Goal: Task Accomplishment & Management: Complete application form

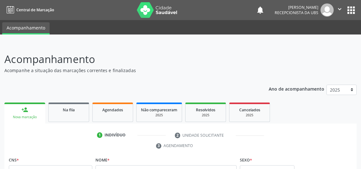
scroll to position [48, 0]
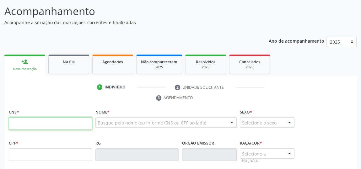
click at [30, 123] on input "text" at bounding box center [51, 123] width 84 height 13
click at [61, 122] on input "text" at bounding box center [51, 123] width 84 height 13
type input "702 1077 7393 5092"
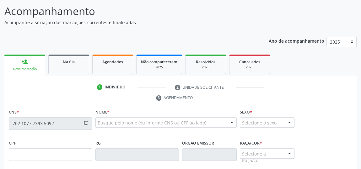
type input "096.297.084-00"
type input "[DATE]"
type input "[PERSON_NAME]"
type input "[PHONE_NUMBER]"
type input "06"
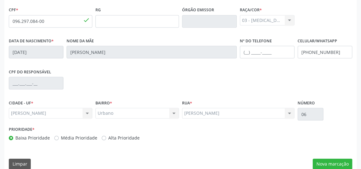
scroll to position [190, 0]
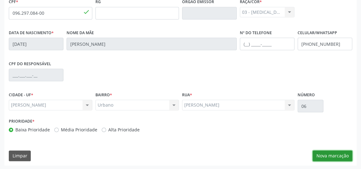
click at [334, 154] on button "Nova marcação" at bounding box center [333, 156] width 40 height 11
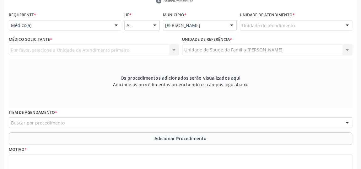
scroll to position [104, 0]
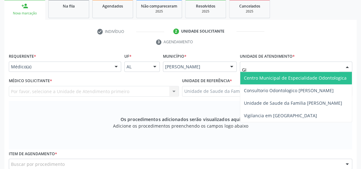
type input "GIS"
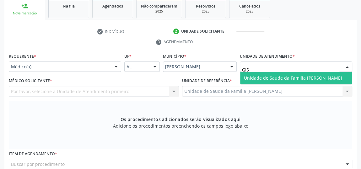
click at [254, 79] on span "Unidade de Saude da Familia [PERSON_NAME]" at bounding box center [293, 78] width 98 height 6
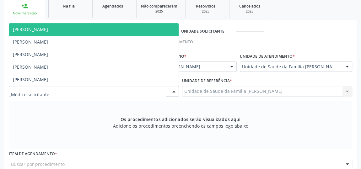
click at [172, 91] on div at bounding box center [173, 91] width 9 height 11
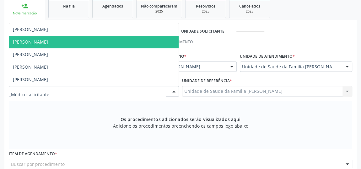
click at [37, 43] on span "[PERSON_NAME]" at bounding box center [30, 42] width 35 height 6
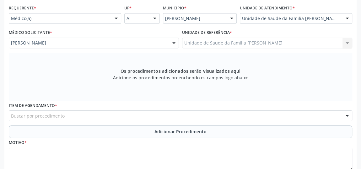
scroll to position [161, 0]
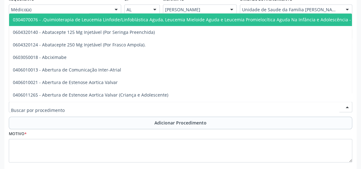
click at [149, 107] on div at bounding box center [181, 107] width 344 height 11
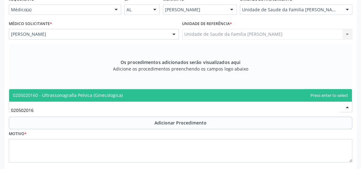
type input "0205020160"
click at [82, 100] on span "0205020160 - Ultrassonografia Pelvica (Ginecologica)" at bounding box center [180, 95] width 343 height 13
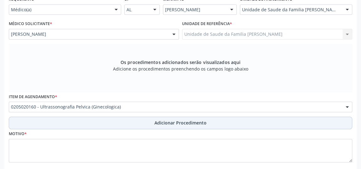
click at [167, 120] on span "Adicionar Procedimento" at bounding box center [180, 123] width 52 height 7
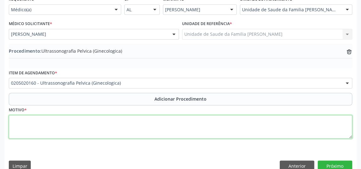
click at [114, 121] on textarea at bounding box center [181, 127] width 344 height 24
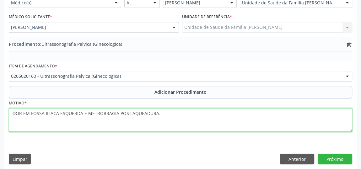
scroll to position [171, 0]
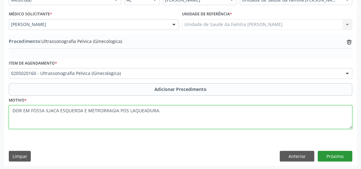
type textarea "DOR EM FOSSA ILIACA ESQUERDA E METRORRAGIA POS LAQUEADURA."
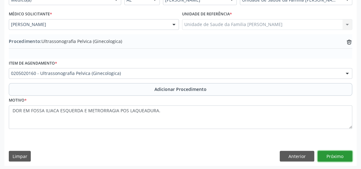
click at [334, 154] on button "Próximo" at bounding box center [335, 156] width 35 height 11
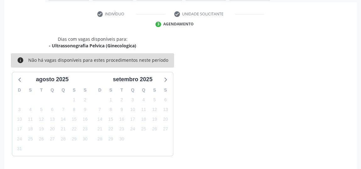
scroll to position [140, 0]
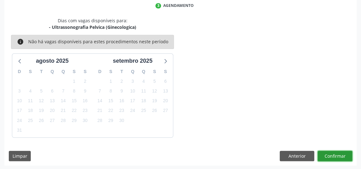
click at [334, 154] on button "Confirmar" at bounding box center [335, 156] width 35 height 11
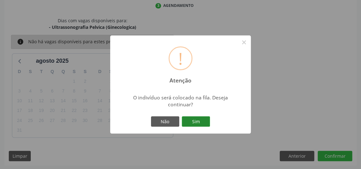
click at [200, 123] on button "Sim" at bounding box center [196, 122] width 28 height 11
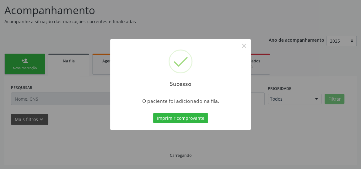
scroll to position [48, 0]
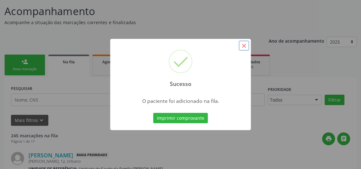
click at [242, 49] on button "×" at bounding box center [244, 46] width 11 height 11
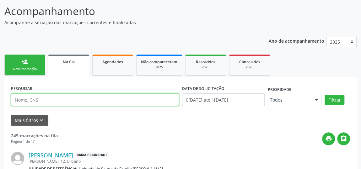
click at [53, 100] on input "text" at bounding box center [95, 100] width 168 height 13
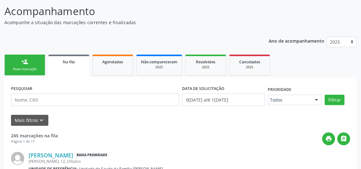
click at [27, 63] on div "person_add" at bounding box center [24, 61] width 7 height 7
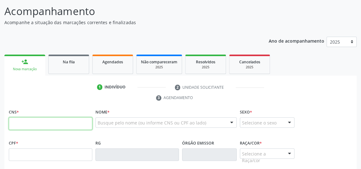
click at [51, 128] on input "text" at bounding box center [51, 123] width 84 height 13
type input "702 1077 7393 5092"
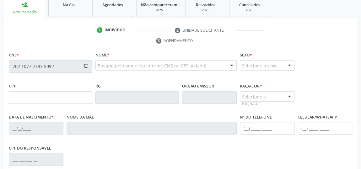
type input "096.297.084-00"
type input "[DATE]"
type input "[PERSON_NAME]"
type input "[PHONE_NUMBER]"
type input "06"
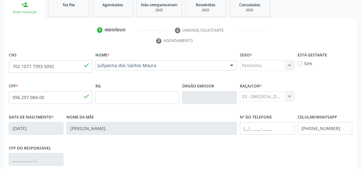
scroll to position [190, 0]
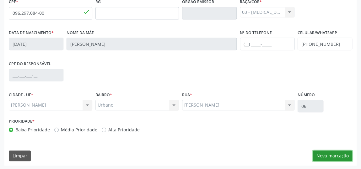
click at [328, 153] on button "Nova marcação" at bounding box center [333, 156] width 40 height 11
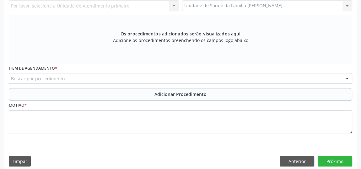
scroll to position [75, 0]
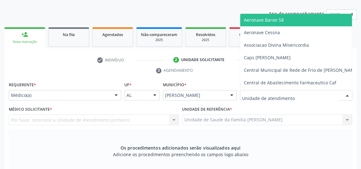
click at [335, 96] on div at bounding box center [296, 95] width 112 height 11
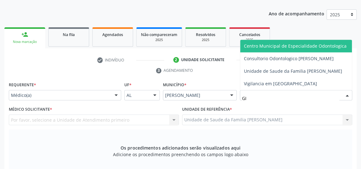
type input "GIS"
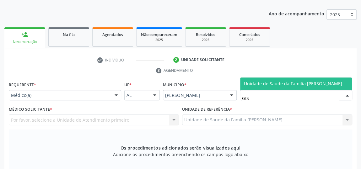
click at [294, 82] on span "Unidade de Saude da Familia [PERSON_NAME]" at bounding box center [293, 84] width 98 height 6
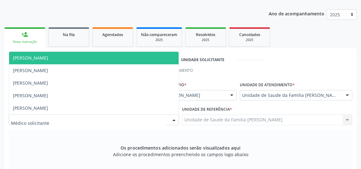
click at [174, 121] on div at bounding box center [173, 120] width 9 height 11
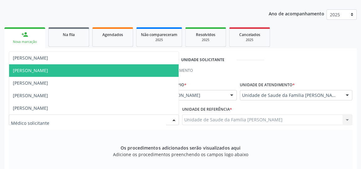
click at [49, 74] on span "[PERSON_NAME]" at bounding box center [94, 70] width 170 height 13
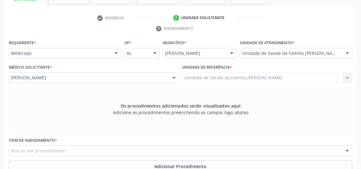
scroll to position [133, 0]
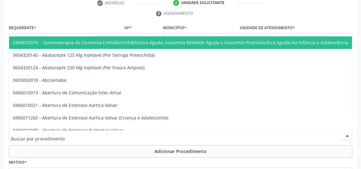
click at [172, 132] on div at bounding box center [181, 135] width 344 height 11
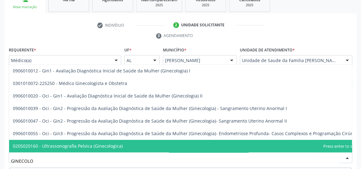
scroll to position [109, 0]
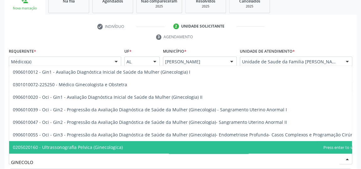
click at [33, 156] on input "GINECOLO" at bounding box center [175, 162] width 328 height 13
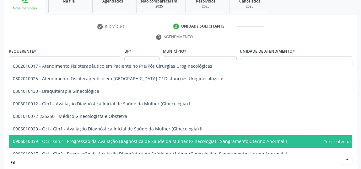
type input "G"
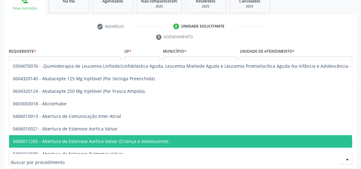
type input "G"
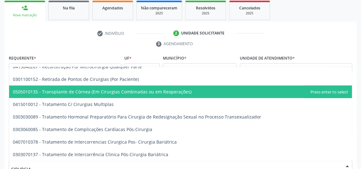
scroll to position [138, 0]
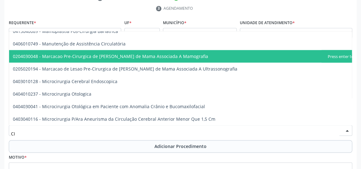
type input "C"
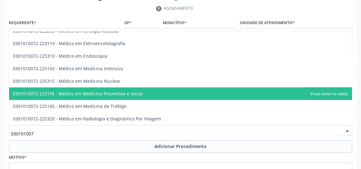
scroll to position [772, 0]
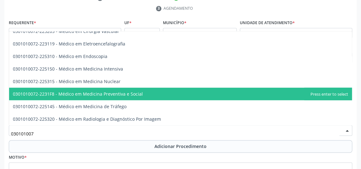
type input "0301010072"
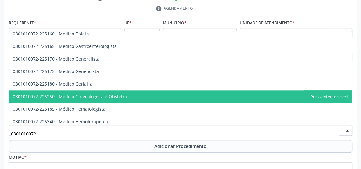
scroll to position [314, 0]
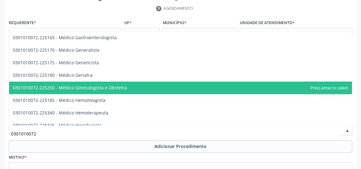
click at [96, 88] on span "0301010072-225250 - Médico Ginecologista e Obstetra" at bounding box center [70, 88] width 114 height 6
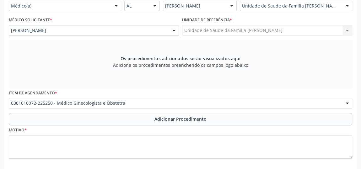
scroll to position [195, 0]
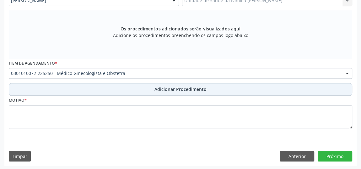
click at [167, 88] on span "Adicionar Procedimento" at bounding box center [180, 89] width 52 height 7
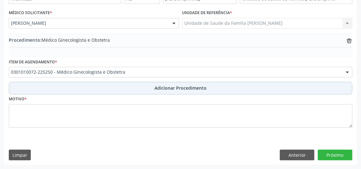
scroll to position [171, 0]
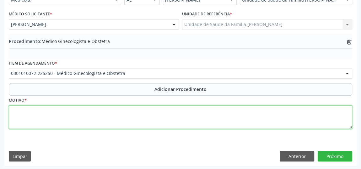
click at [154, 115] on textarea at bounding box center [181, 118] width 344 height 24
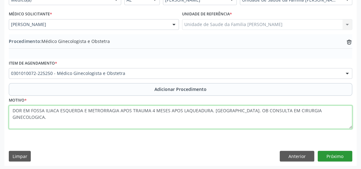
type textarea "DOR EM FOSSA ILIACA ESQUERDA E METRORRAGIA APOS TRAUMA 4 MESES APOS LAQUEADURA.…"
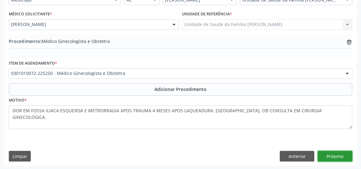
click at [344, 157] on button "Próximo" at bounding box center [335, 156] width 35 height 11
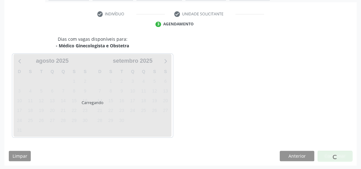
scroll to position [140, 0]
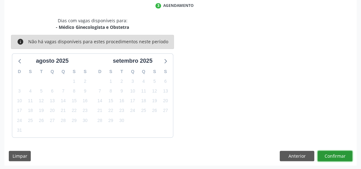
click at [342, 152] on button "Confirmar" at bounding box center [335, 156] width 35 height 11
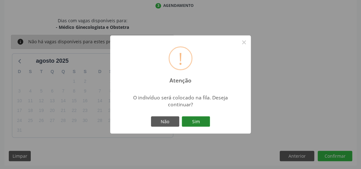
click at [197, 122] on button "Sim" at bounding box center [196, 122] width 28 height 11
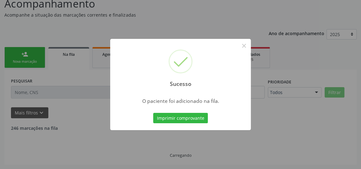
scroll to position [48, 0]
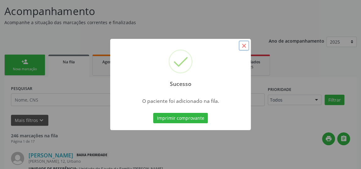
click at [245, 49] on button "×" at bounding box center [244, 46] width 11 height 11
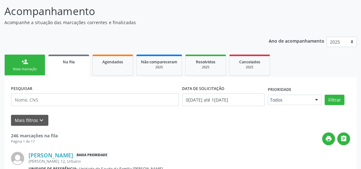
click at [35, 65] on link "person_add Nova marcação" at bounding box center [24, 65] width 41 height 21
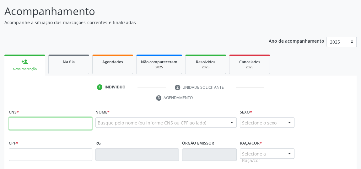
click at [50, 127] on input "text" at bounding box center [51, 123] width 84 height 13
type input "702 1077 7393 5092"
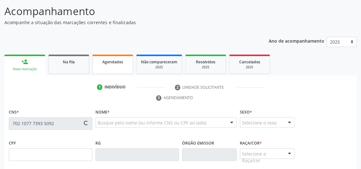
type input "096.297.084-00"
type input "[DATE]"
type input "[PERSON_NAME]"
type input "[PHONE_NUMBER]"
type input "06"
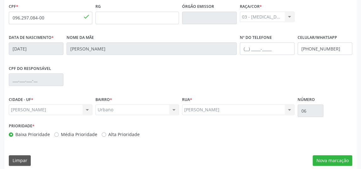
scroll to position [190, 0]
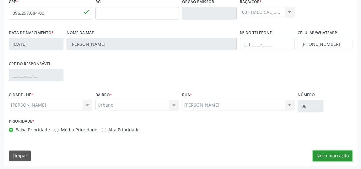
click at [339, 155] on button "Nova marcação" at bounding box center [333, 156] width 40 height 11
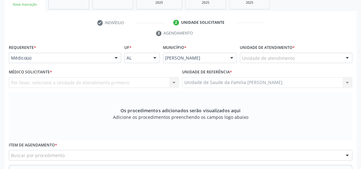
scroll to position [104, 0]
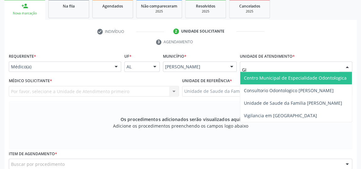
type input "G"
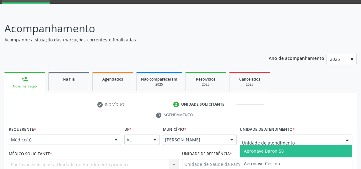
scroll to position [0, 0]
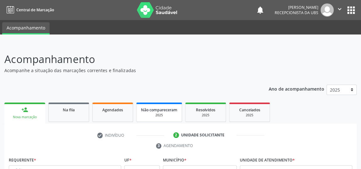
click at [170, 117] on div "2025" at bounding box center [159, 115] width 36 height 5
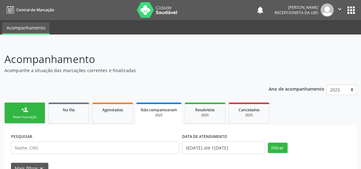
click at [170, 117] on div "2025" at bounding box center [159, 115] width 36 height 5
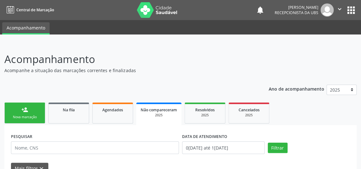
click at [170, 117] on div "2025" at bounding box center [159, 115] width 36 height 5
click at [73, 117] on link "Na fila" at bounding box center [68, 113] width 41 height 21
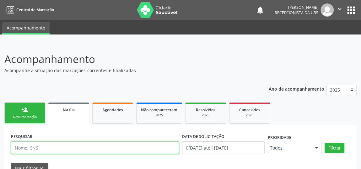
click at [95, 144] on input "text" at bounding box center [95, 148] width 168 height 13
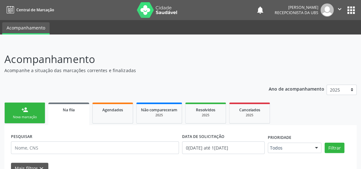
click at [211, 55] on p "Acompanhamento" at bounding box center [127, 59] width 247 height 16
click at [63, 109] on span "Na fila" at bounding box center [69, 109] width 12 height 5
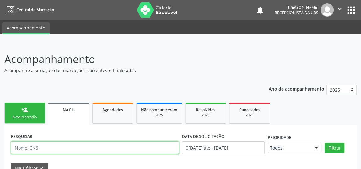
click at [62, 144] on input "text" at bounding box center [95, 148] width 168 height 13
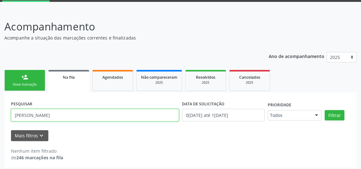
scroll to position [35, 0]
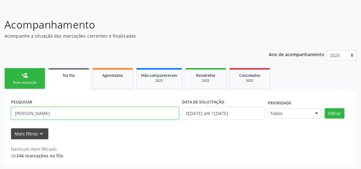
type input "[PERSON_NAME]"
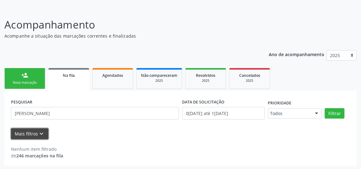
click at [28, 134] on button "Mais filtros keyboard_arrow_down" at bounding box center [29, 133] width 37 height 11
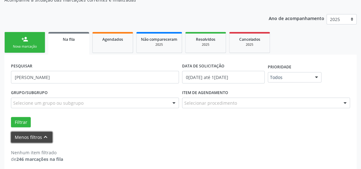
scroll to position [74, 0]
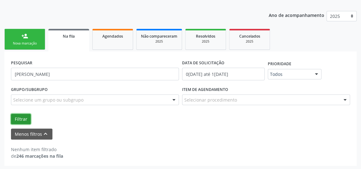
click at [19, 117] on button "Filtrar" at bounding box center [21, 119] width 20 height 11
click at [22, 116] on button "Filtrar" at bounding box center [21, 119] width 20 height 11
click at [68, 40] on link "Na fila" at bounding box center [68, 40] width 41 height 23
click at [71, 39] on link "Na fila" at bounding box center [68, 40] width 41 height 23
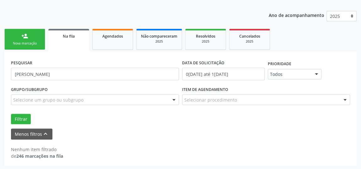
click at [30, 42] on div "Nova marcação" at bounding box center [24, 43] width 31 height 5
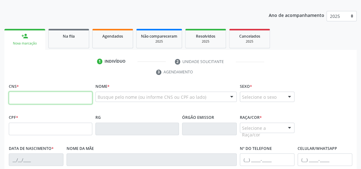
drag, startPoint x: 55, startPoint y: 97, endPoint x: 61, endPoint y: 94, distance: 5.9
click at [55, 97] on input "text" at bounding box center [51, 98] width 84 height 13
click at [54, 100] on input "text" at bounding box center [51, 98] width 84 height 13
type input "707 8006 3193 7115"
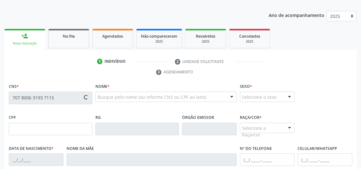
type input "25[DATE]"
type input "[PERSON_NAME]"
type input "[PHONE_NUMBER]"
type input "05"
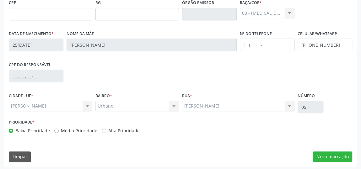
scroll to position [190, 0]
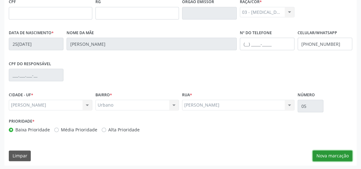
click at [340, 154] on button "Nova marcação" at bounding box center [333, 156] width 40 height 11
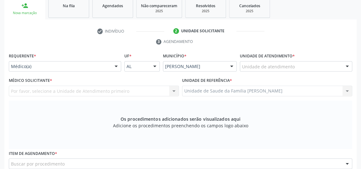
scroll to position [104, 0]
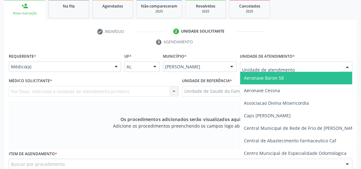
click at [312, 66] on div at bounding box center [296, 67] width 112 height 11
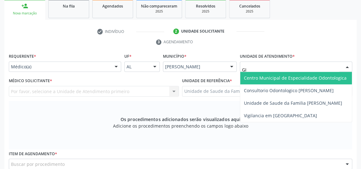
type input "GIS"
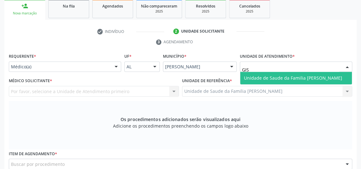
click at [313, 72] on span "Unidade de Saude da Familia [PERSON_NAME]" at bounding box center [296, 78] width 112 height 13
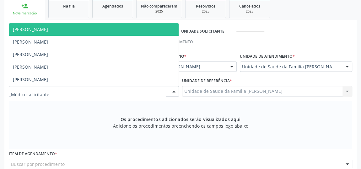
click at [173, 91] on div at bounding box center [173, 91] width 9 height 11
click at [48, 30] on span "[PERSON_NAME]" at bounding box center [30, 29] width 35 height 6
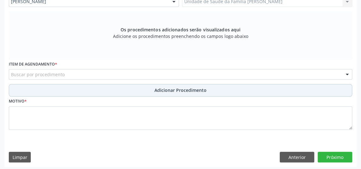
scroll to position [195, 0]
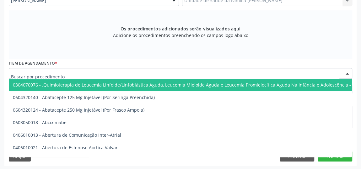
click at [301, 73] on div at bounding box center [181, 73] width 344 height 11
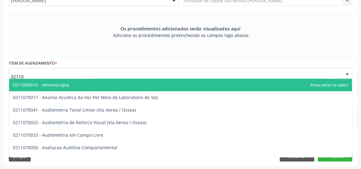
type input "021102"
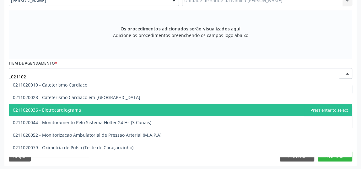
click at [57, 110] on span "0211020036 - Eletrocardiograma" at bounding box center [47, 110] width 68 height 6
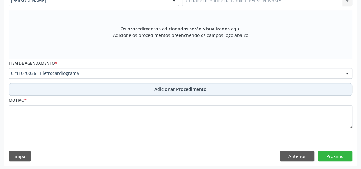
click at [162, 88] on span "Adicionar Procedimento" at bounding box center [180, 89] width 52 height 7
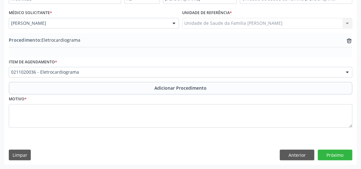
scroll to position [171, 0]
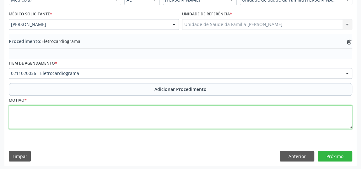
click at [139, 114] on textarea at bounding box center [181, 118] width 344 height 24
type textarea "ROTINA PARA HIPERTENSO."
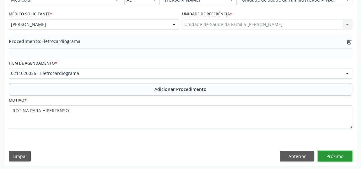
click at [331, 153] on button "Próximo" at bounding box center [335, 156] width 35 height 11
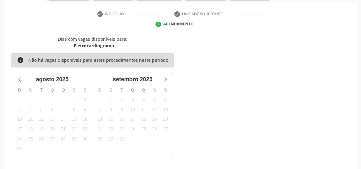
scroll to position [140, 0]
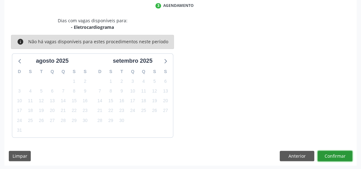
click at [331, 153] on button "Confirmar" at bounding box center [335, 156] width 35 height 11
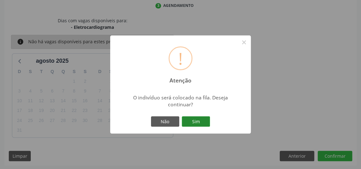
click at [203, 124] on button "Sim" at bounding box center [196, 122] width 28 height 11
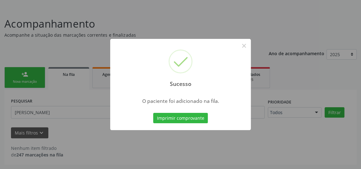
scroll to position [35, 0]
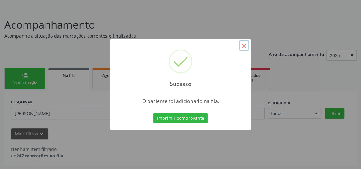
click at [243, 47] on button "×" at bounding box center [244, 46] width 11 height 11
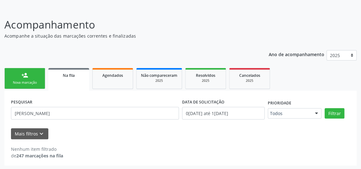
click at [66, 78] on div "Na fila" at bounding box center [69, 75] width 32 height 7
click at [22, 134] on button "Mais filtros keyboard_arrow_down" at bounding box center [29, 133] width 37 height 11
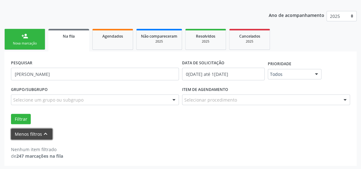
scroll to position [74, 0]
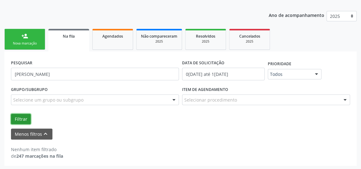
click at [24, 119] on button "Filtrar" at bounding box center [21, 119] width 20 height 11
click at [17, 117] on button "Filtrar" at bounding box center [21, 119] width 20 height 11
click at [68, 36] on span "Na fila" at bounding box center [69, 36] width 12 height 5
click at [18, 39] on link "person_add Nova marcação" at bounding box center [24, 39] width 41 height 21
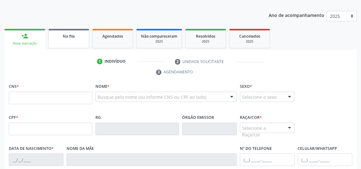
click at [69, 39] on link "Na fila" at bounding box center [68, 38] width 41 height 19
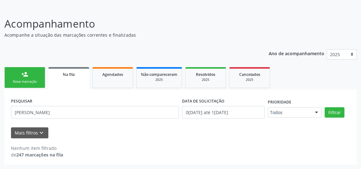
scroll to position [35, 0]
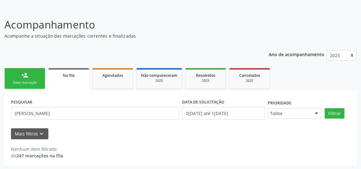
click at [83, 75] on div "Na fila" at bounding box center [69, 75] width 32 height 7
click at [19, 130] on button "Mais filtros keyboard_arrow_down" at bounding box center [29, 133] width 37 height 11
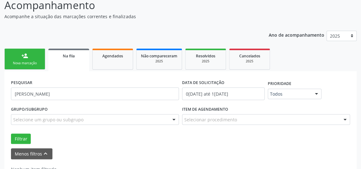
scroll to position [74, 0]
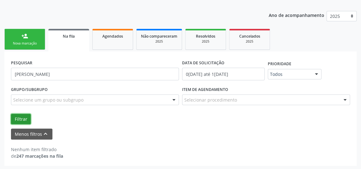
click at [14, 115] on button "Filtrar" at bounding box center [21, 119] width 20 height 11
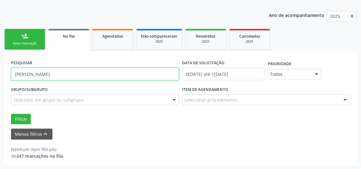
click at [112, 74] on input "[PERSON_NAME]" at bounding box center [95, 74] width 168 height 13
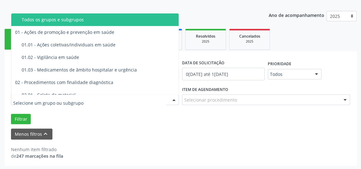
click at [173, 102] on div at bounding box center [173, 100] width 9 height 11
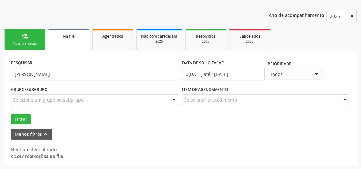
click at [161, 111] on div "Grupo/Subgrupo Selecione um grupo ou subgrupo Todos os grupos e subgrupos 01 - …" at bounding box center [180, 105] width 342 height 40
click at [23, 117] on button "Filtrar" at bounding box center [21, 119] width 20 height 11
click at [39, 134] on button "Menos filtros keyboard_arrow_up" at bounding box center [31, 134] width 41 height 11
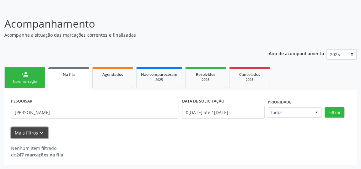
scroll to position [35, 0]
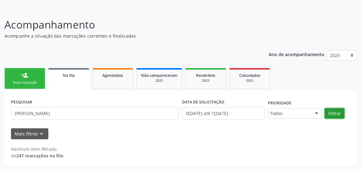
click at [333, 111] on button "Filtrar" at bounding box center [335, 113] width 20 height 11
click at [71, 79] on link "Na fila" at bounding box center [68, 79] width 41 height 23
click at [108, 78] on link "Agendados" at bounding box center [112, 78] width 41 height 21
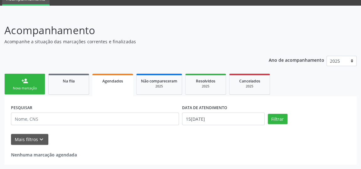
scroll to position [28, 0]
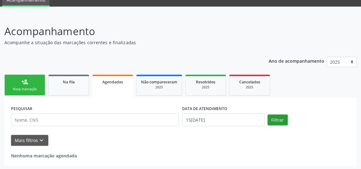
click at [282, 121] on button "Filtrar" at bounding box center [278, 120] width 20 height 11
click at [68, 81] on span "Na fila" at bounding box center [69, 81] width 12 height 5
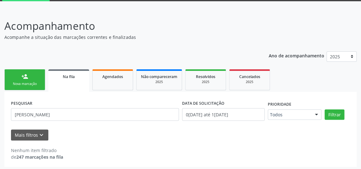
scroll to position [35, 0]
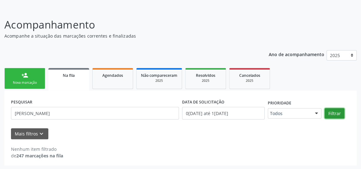
click at [332, 110] on button "Filtrar" at bounding box center [335, 113] width 20 height 11
click at [40, 76] on link "person_add Nova marcação" at bounding box center [24, 78] width 41 height 21
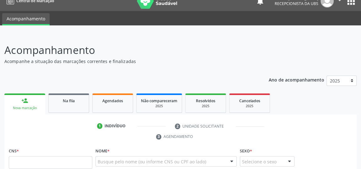
scroll to position [0, 0]
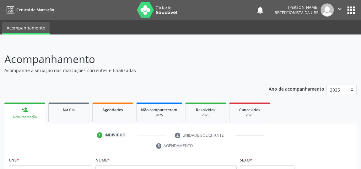
click at [116, 58] on p "Acompanhamento" at bounding box center [127, 59] width 247 height 16
click at [115, 58] on p "Acompanhamento" at bounding box center [127, 59] width 247 height 16
click at [118, 65] on p "Acompanhamento" at bounding box center [127, 59] width 247 height 16
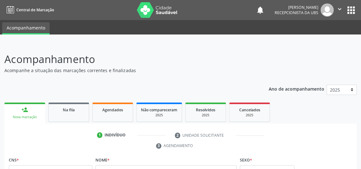
drag, startPoint x: 118, startPoint y: 65, endPoint x: 260, endPoint y: 51, distance: 142.9
click at [260, 51] on header "Acompanhamento Acompanhe a situação das marcações correntes e finalizadas Relat…" at bounding box center [180, 62] width 352 height 22
